Goal: Navigation & Orientation: Go to known website

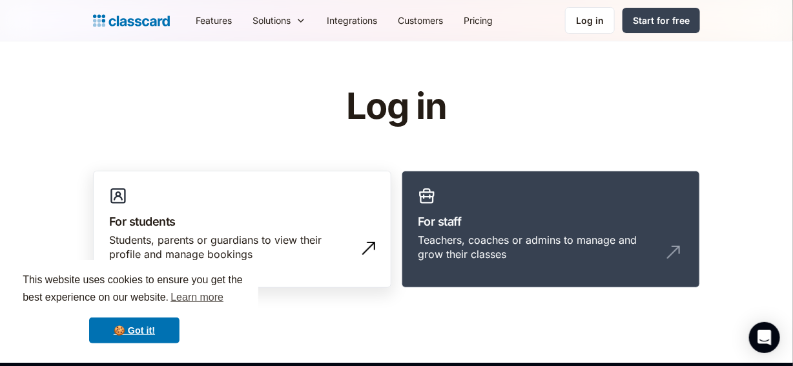
click at [371, 245] on img at bounding box center [368, 248] width 21 height 21
click at [180, 232] on div "Students, parents or guardians to view their profile and manage bookings" at bounding box center [229, 246] width 240 height 29
click at [262, 235] on div "Students, parents or guardians to view their profile and manage bookings" at bounding box center [229, 246] width 240 height 29
